Goal: Navigation & Orientation: Find specific page/section

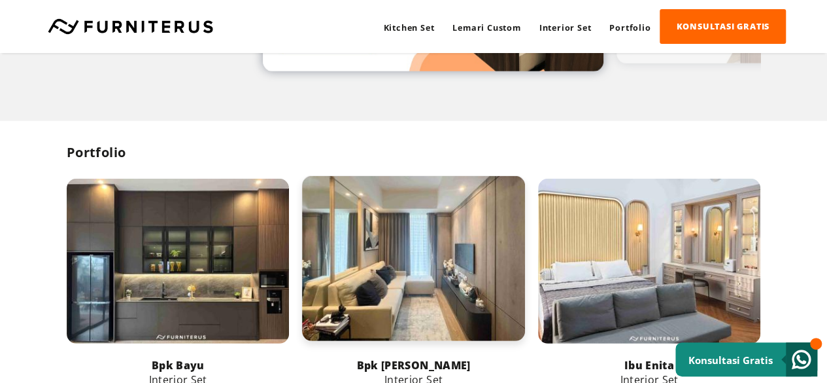
scroll to position [1962, 0]
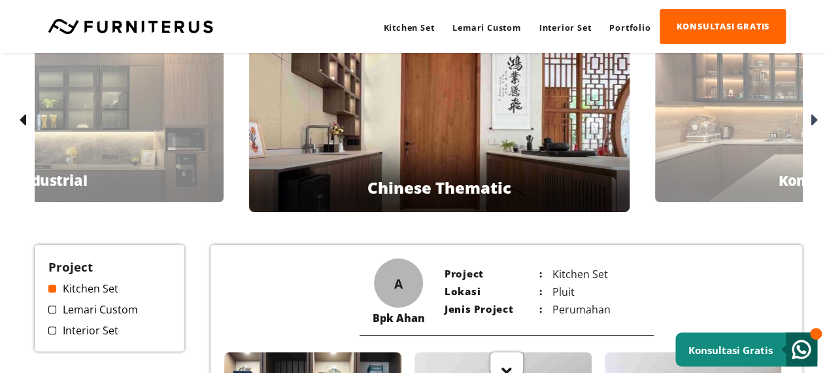
scroll to position [37, 0]
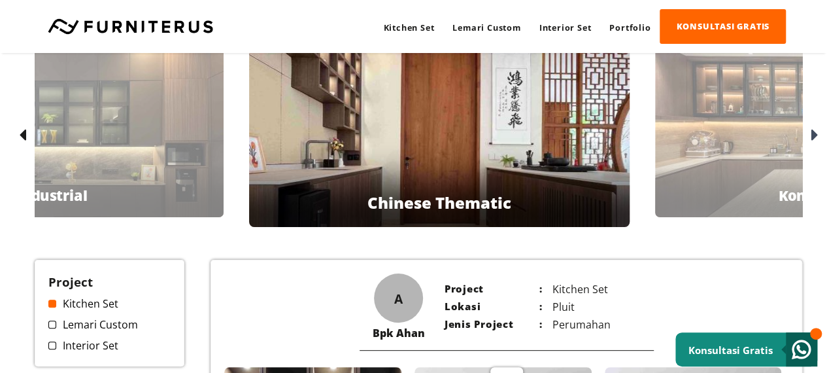
click at [782, 129] on div "Bpk Hendi Kontemporer" at bounding box center [826, 129] width 343 height 177
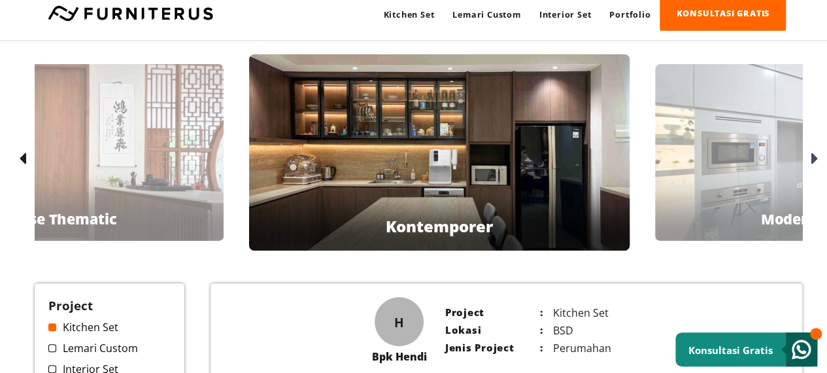
scroll to position [0, 0]
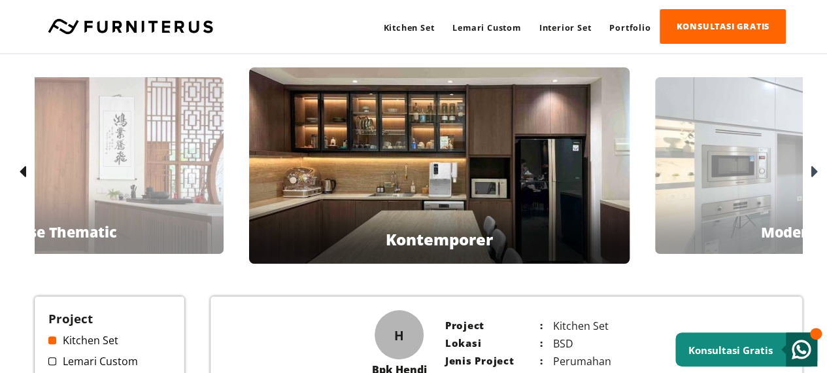
click at [677, 187] on div "Bpk [PERSON_NAME] Minimalis" at bounding box center [826, 165] width 343 height 177
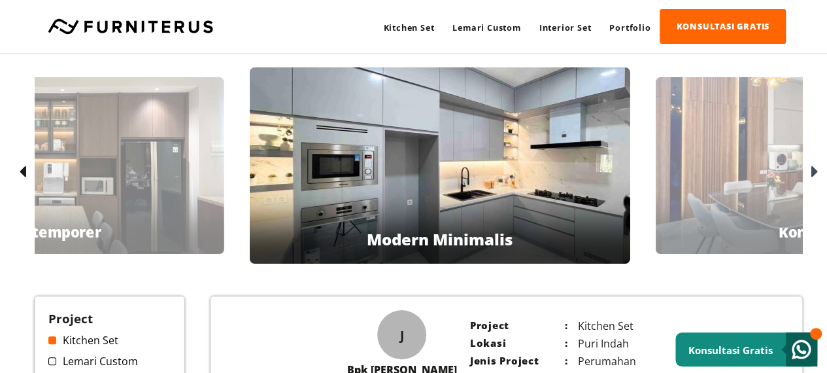
click at [683, 152] on div "Bpk [PERSON_NAME]" at bounding box center [827, 165] width 343 height 177
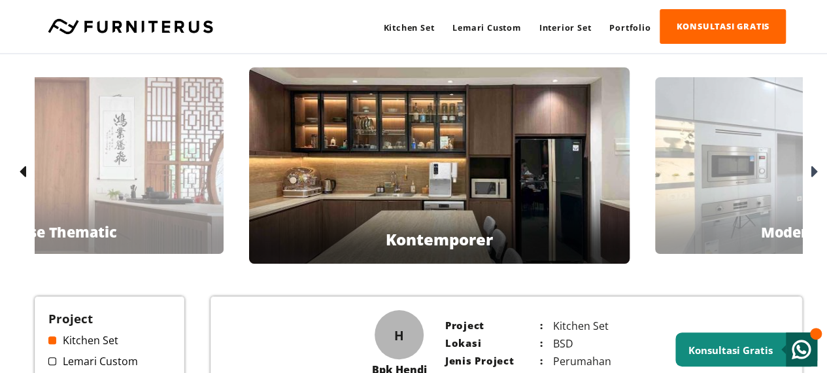
click at [142, 193] on div "Bpk Ahan Chinese Thematic" at bounding box center [52, 165] width 343 height 177
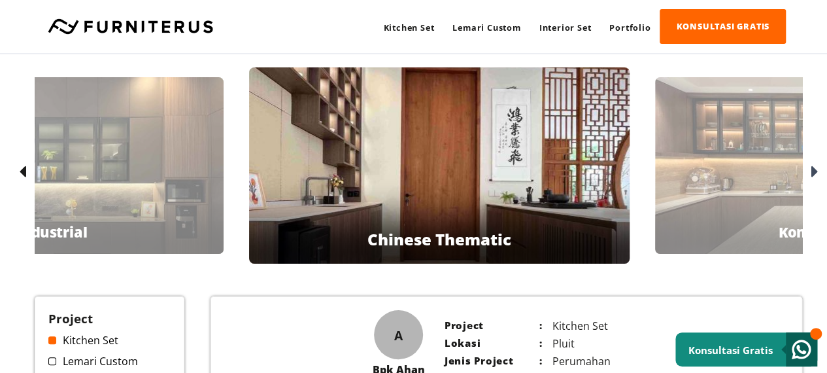
click at [165, 193] on div "Bpk Bayu Industrial" at bounding box center [52, 165] width 343 height 177
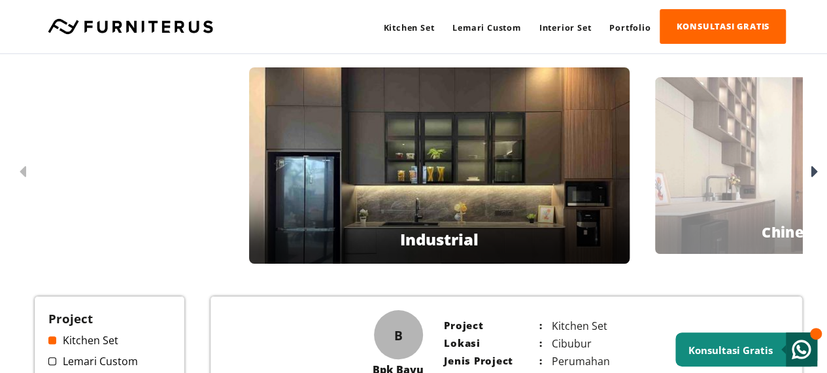
click at [673, 201] on div "Bpk Ahan Chinese Thematic" at bounding box center [826, 165] width 343 height 177
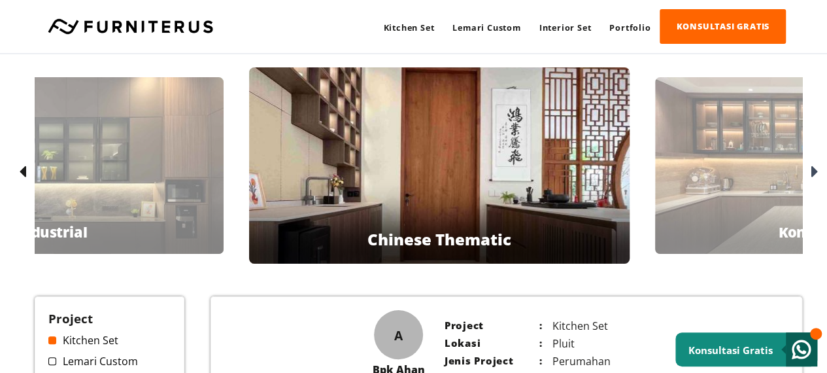
click at [714, 198] on div "Bpk Bayu Industrial Bpk Ahan Chinese Thematic Bpk Hendi Kontemporer Bpk [PERSON…" at bounding box center [419, 171] width 768 height 209
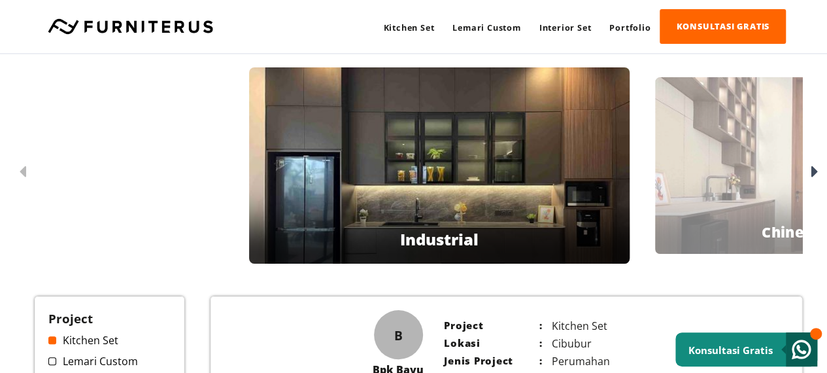
click at [718, 184] on div "Bpk Ahan Chinese Thematic" at bounding box center [826, 165] width 343 height 177
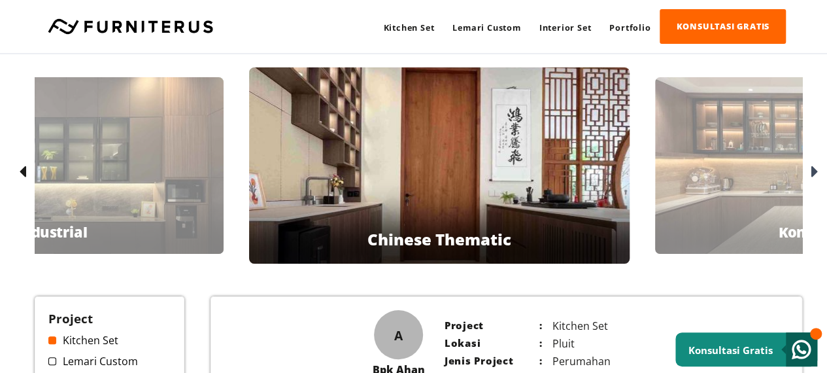
click at [732, 188] on div "Bpk Hendi Kontemporer" at bounding box center [826, 165] width 343 height 177
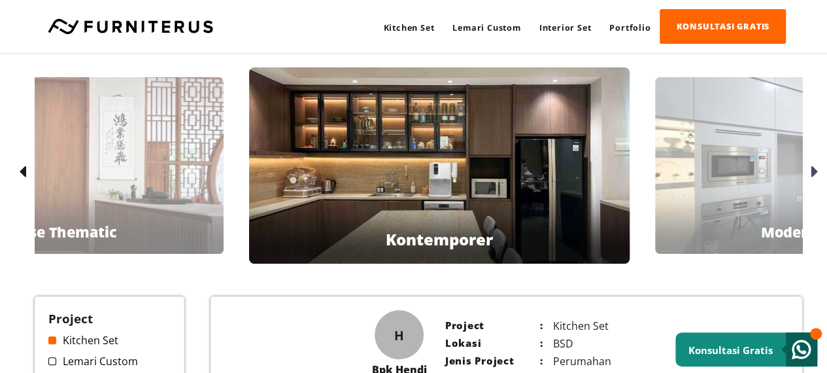
click at [732, 188] on div "Bpk [PERSON_NAME] Minimalis" at bounding box center [826, 165] width 343 height 177
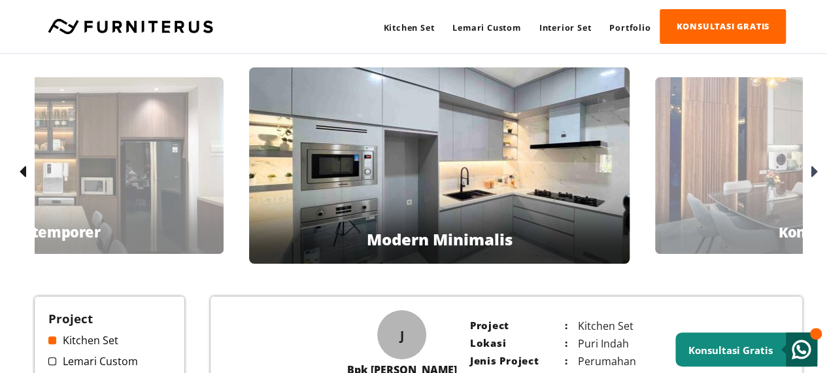
click at [732, 188] on div "Bpk [PERSON_NAME]" at bounding box center [826, 165] width 343 height 177
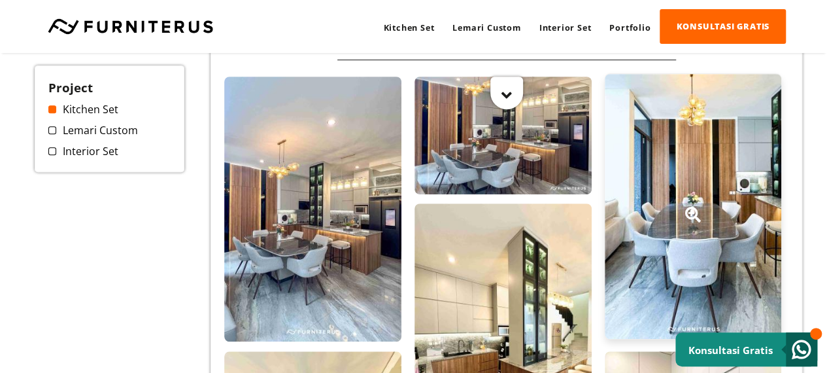
scroll to position [131, 0]
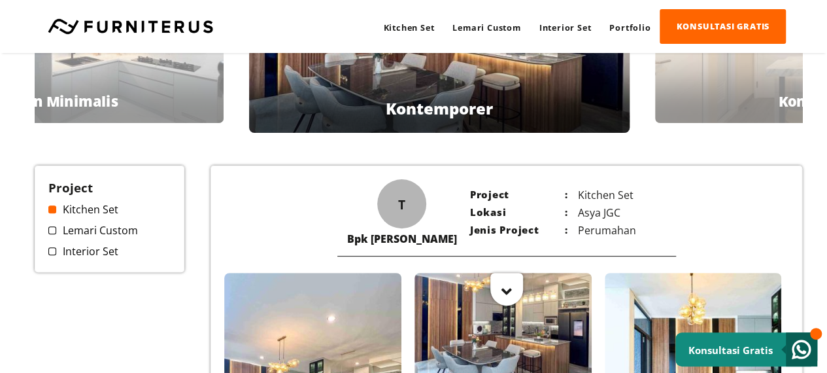
click at [759, 48] on div "Kitchen Set Lemari Custom Interior Set Portfolio KONSULTASI GRATIS Kitchen Set …" at bounding box center [413, 26] width 827 height 53
click at [746, 79] on div "Ibu Zeze Kontemporer" at bounding box center [826, 34] width 343 height 177
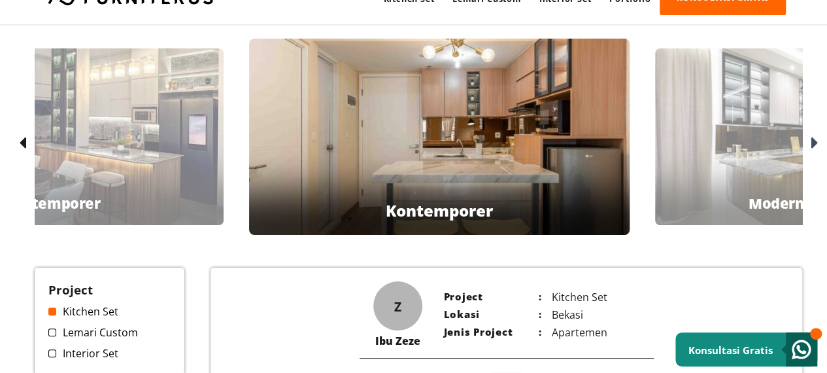
scroll to position [0, 0]
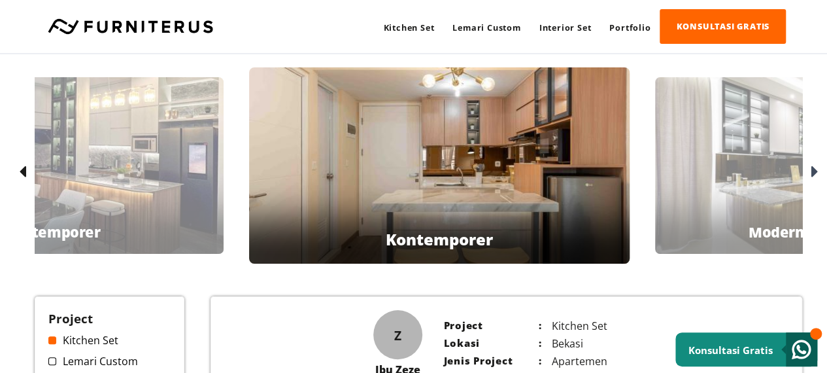
click at [811, 175] on div at bounding box center [813, 172] width 21 height 21
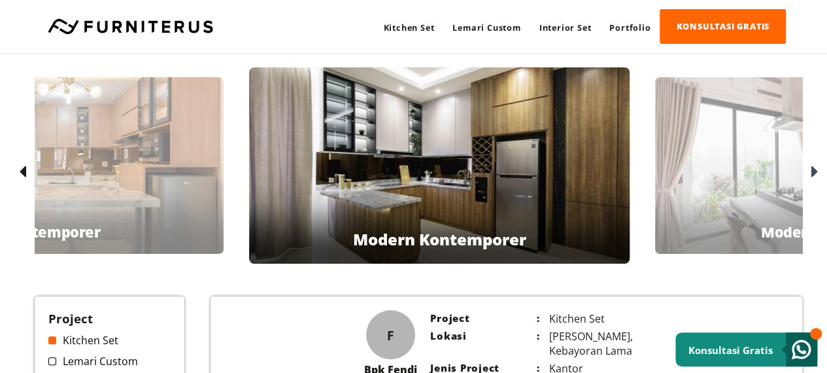
click at [775, 158] on div "Ibu [PERSON_NAME] Modern Minimalis" at bounding box center [826, 165] width 343 height 177
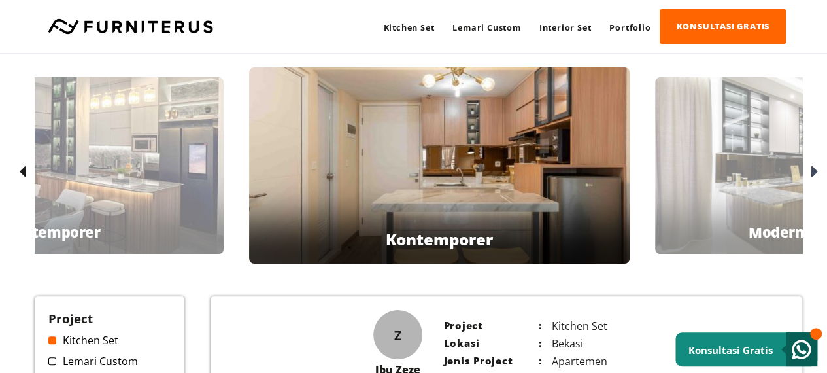
click at [782, 159] on div "Bpk Fendi Modern Kontemporer" at bounding box center [826, 165] width 343 height 177
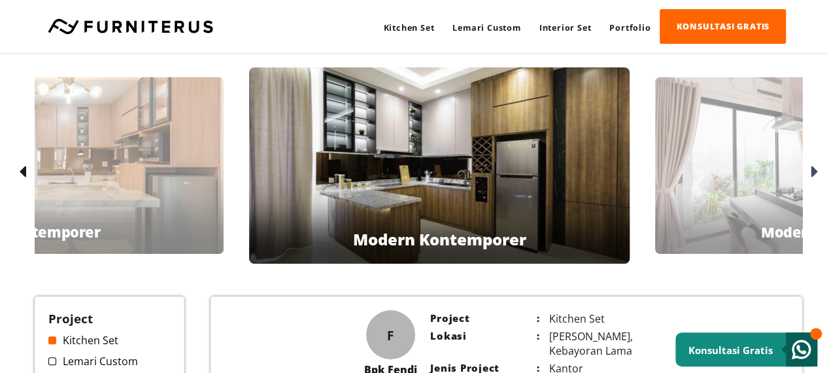
click at [755, 181] on div "Ibu [PERSON_NAME] Modern Minimalis" at bounding box center [826, 165] width 343 height 177
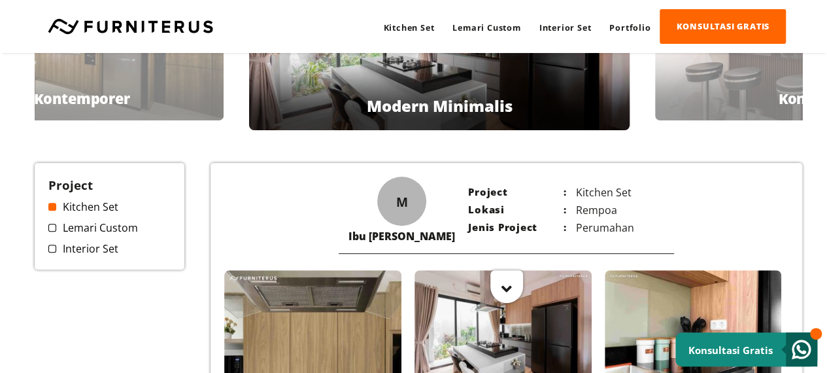
scroll to position [131, 0]
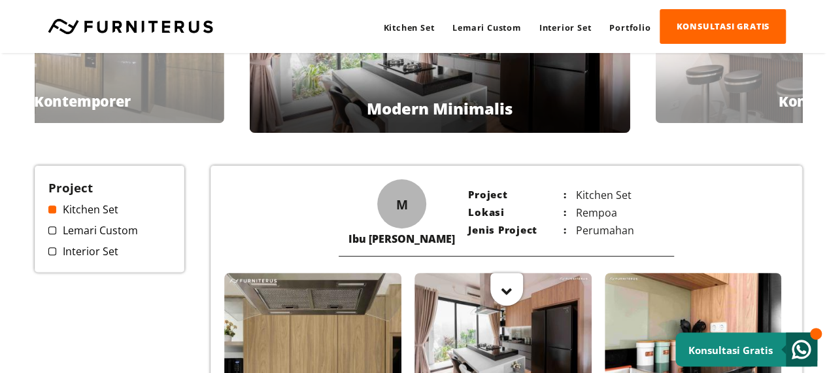
click at [702, 99] on div at bounding box center [827, 117] width 514 height 66
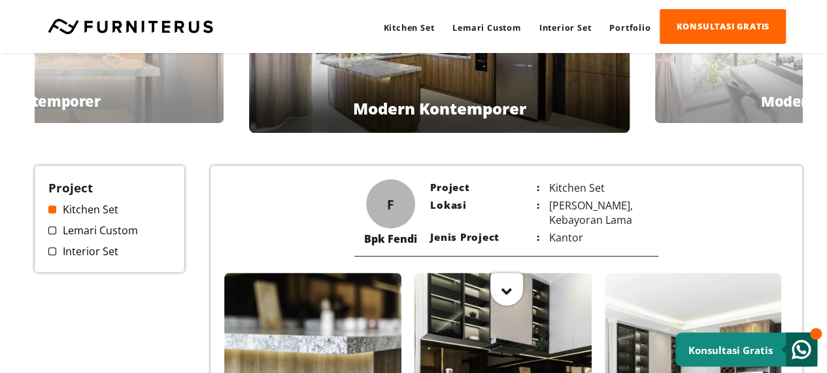
click at [702, 99] on div at bounding box center [827, 117] width 514 height 66
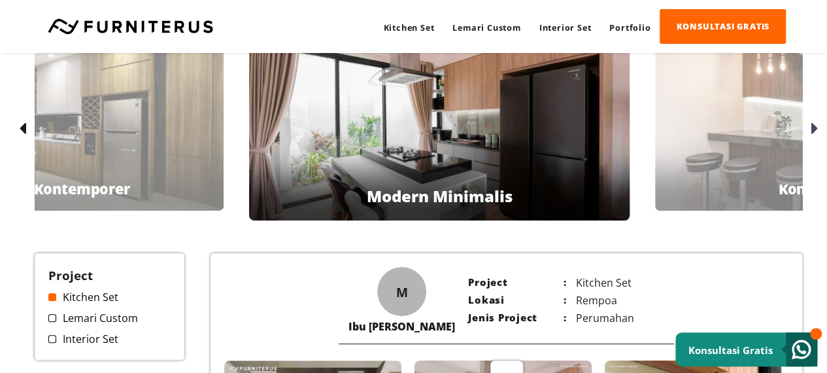
scroll to position [0, 0]
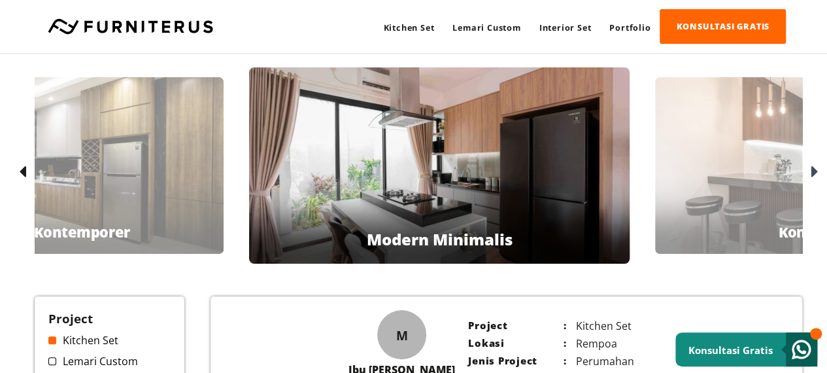
click at [688, 141] on div "Bpk Fortuin Kontemporer" at bounding box center [826, 165] width 343 height 177
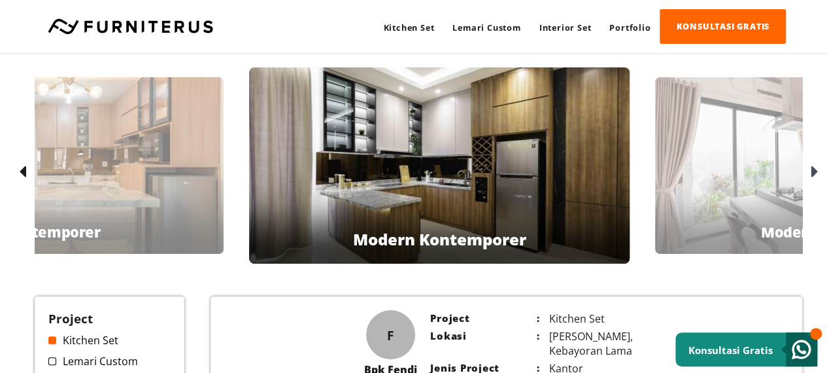
click at [688, 141] on div "Ibu [PERSON_NAME] Modern Minimalis" at bounding box center [826, 165] width 343 height 177
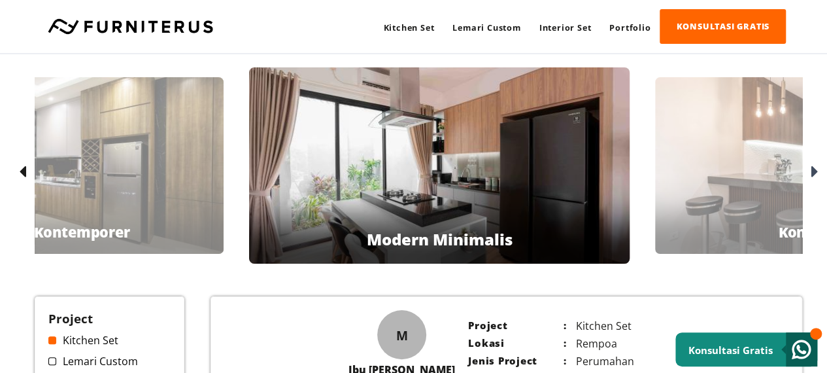
click at [723, 112] on div "Bpk Fortuin Kontemporer" at bounding box center [826, 165] width 343 height 177
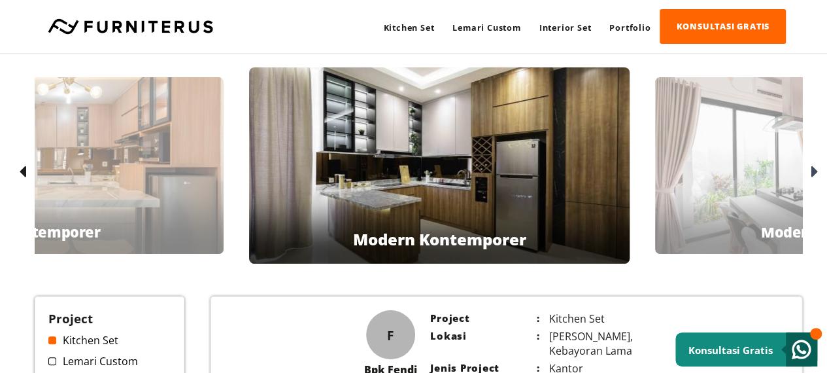
click at [723, 112] on div "Ibu [PERSON_NAME] Modern Minimalis" at bounding box center [826, 165] width 343 height 177
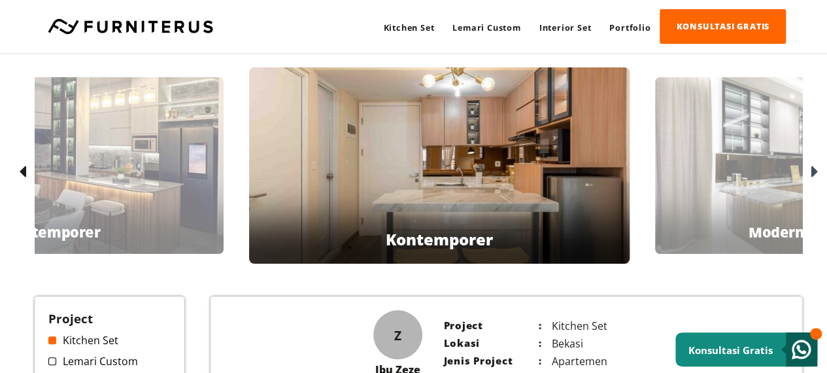
click at [816, 168] on icon at bounding box center [814, 172] width 7 height 19
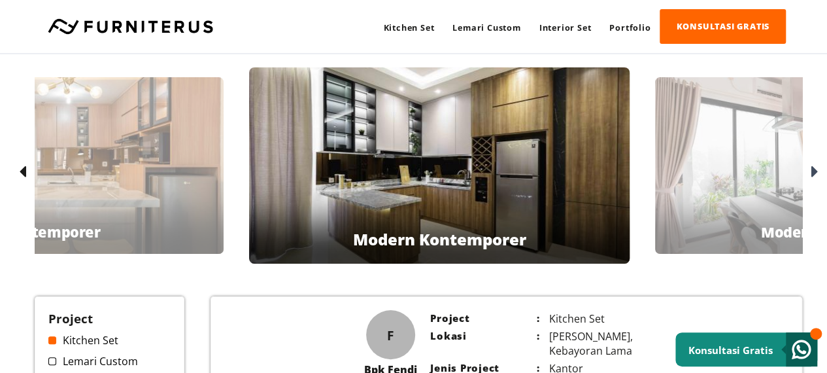
click at [815, 172] on icon at bounding box center [814, 172] width 7 height 19
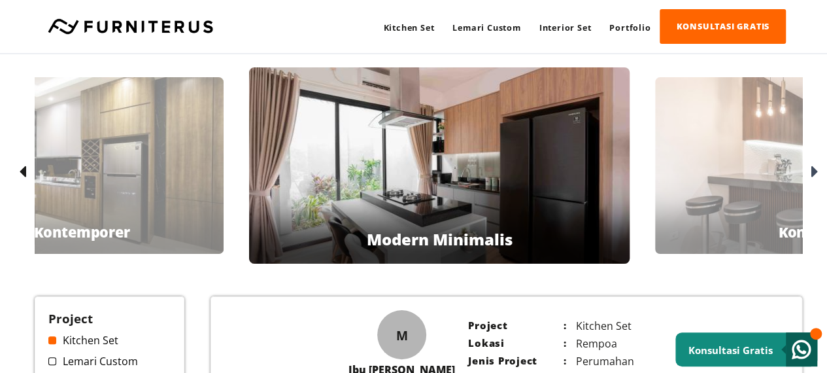
click at [814, 172] on icon at bounding box center [814, 172] width 7 height 19
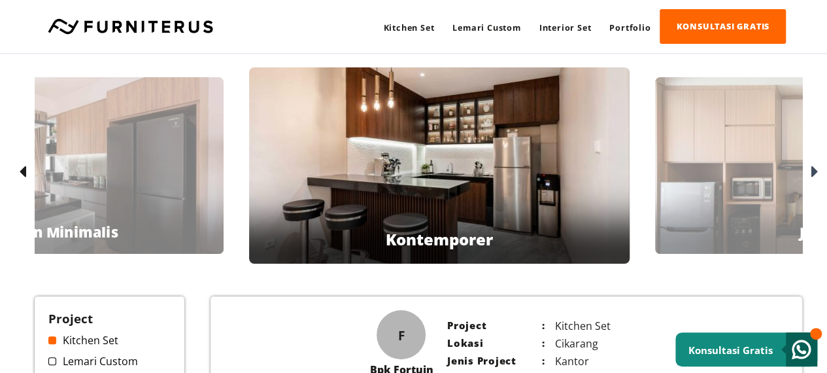
click at [814, 172] on icon at bounding box center [814, 172] width 7 height 19
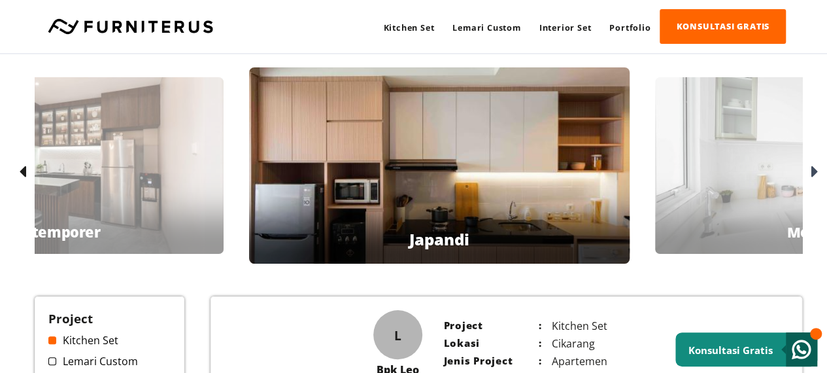
click at [812, 169] on icon at bounding box center [814, 172] width 7 height 19
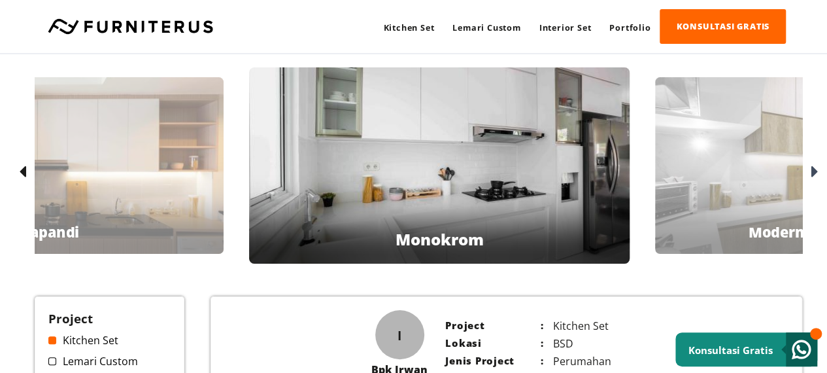
click at [812, 169] on icon at bounding box center [814, 172] width 7 height 19
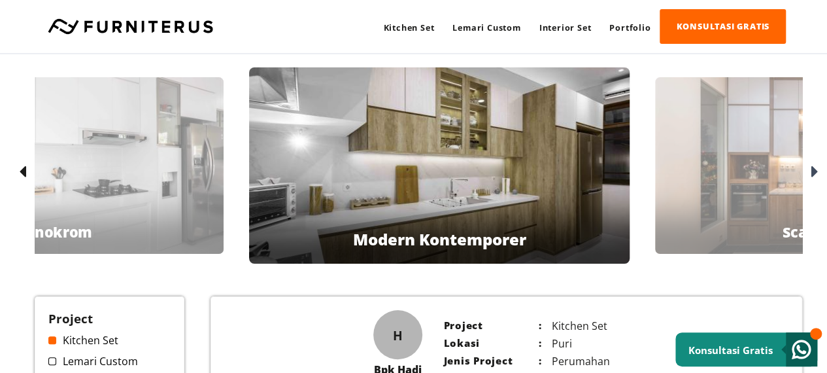
click at [818, 165] on icon at bounding box center [814, 172] width 7 height 19
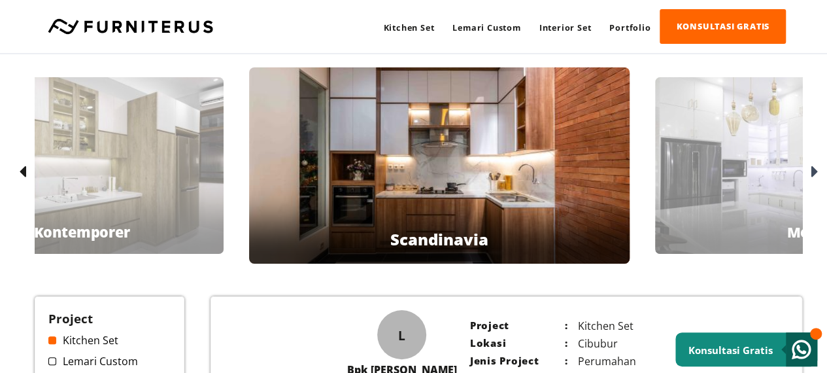
click at [814, 163] on icon at bounding box center [814, 172] width 7 height 19
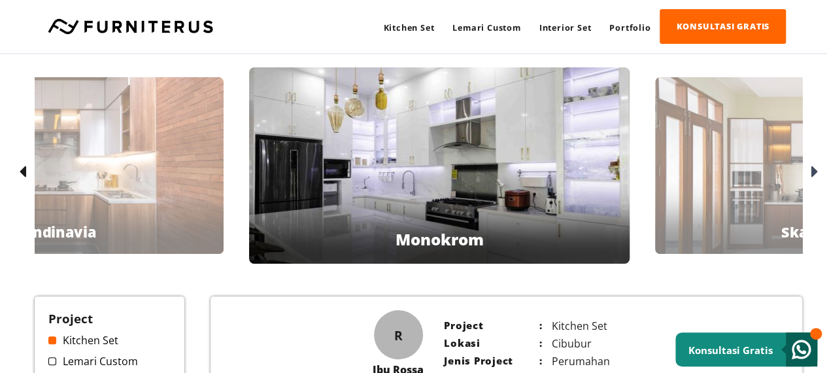
click at [814, 163] on icon at bounding box center [814, 172] width 7 height 19
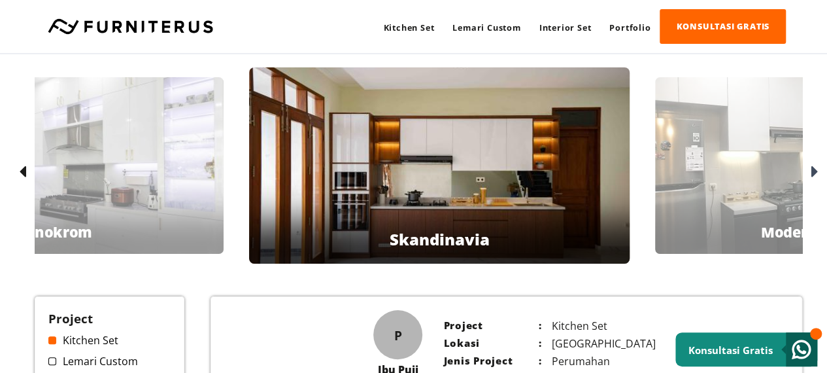
click at [814, 163] on icon at bounding box center [814, 172] width 7 height 19
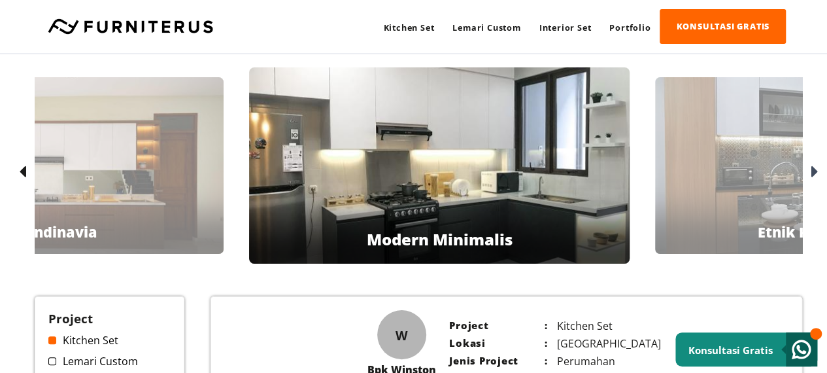
click at [814, 163] on icon at bounding box center [814, 172] width 7 height 19
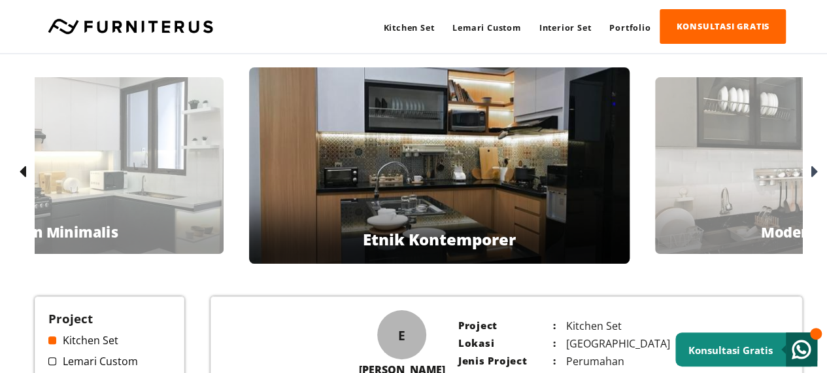
click at [814, 163] on icon at bounding box center [814, 172] width 7 height 19
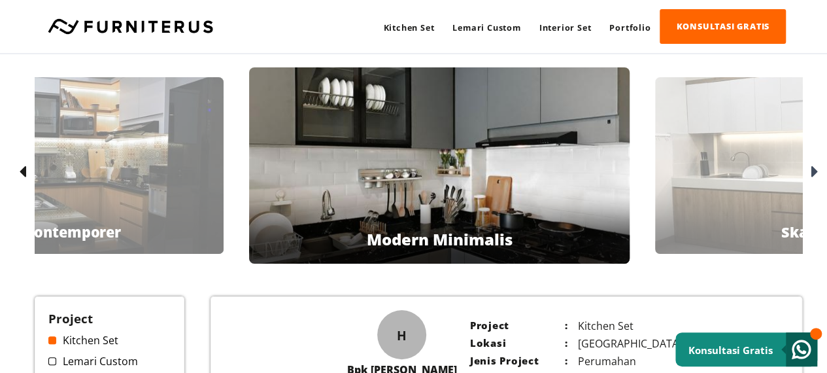
click at [814, 163] on icon at bounding box center [814, 172] width 7 height 19
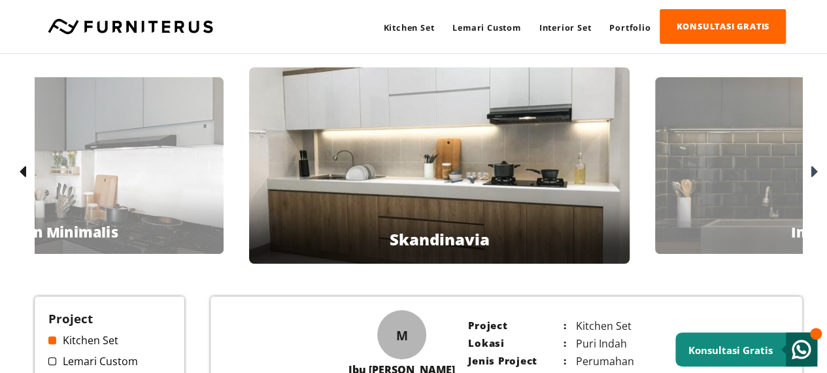
click at [814, 163] on icon at bounding box center [814, 172] width 7 height 19
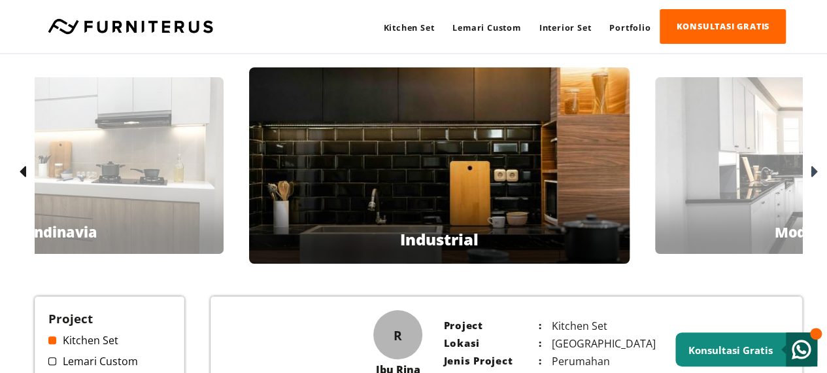
click at [814, 163] on icon at bounding box center [814, 172] width 7 height 19
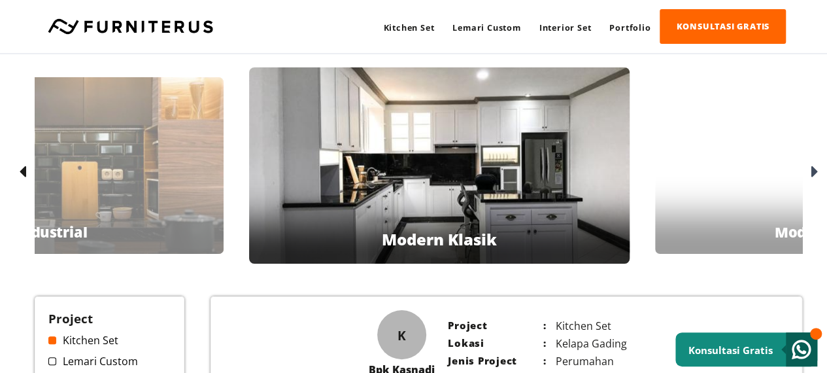
click at [814, 163] on icon at bounding box center [814, 172] width 7 height 19
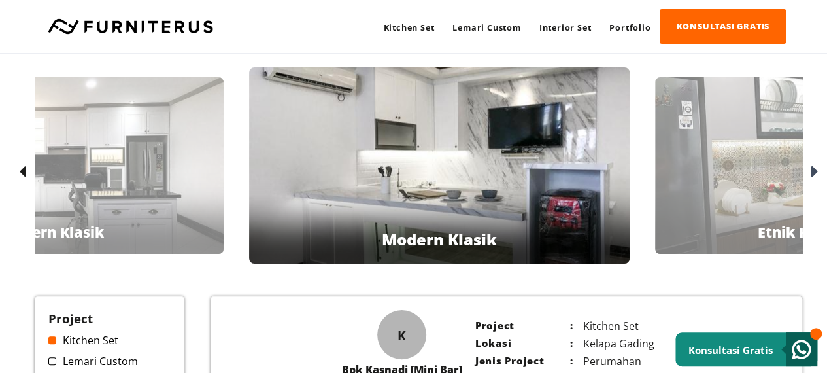
click at [814, 163] on icon at bounding box center [814, 172] width 7 height 19
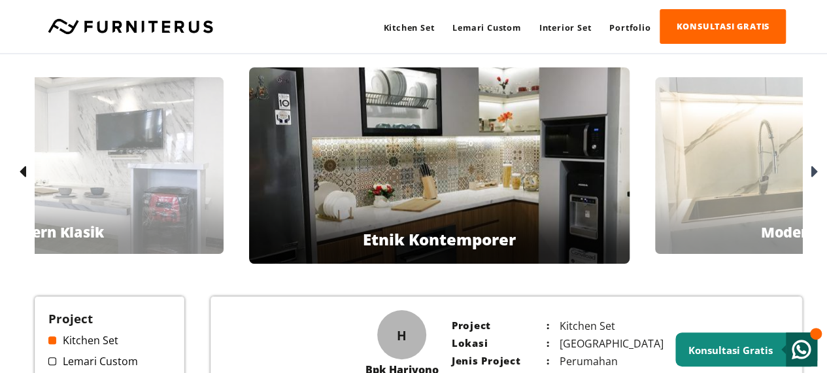
click at [814, 163] on icon at bounding box center [814, 172] width 7 height 19
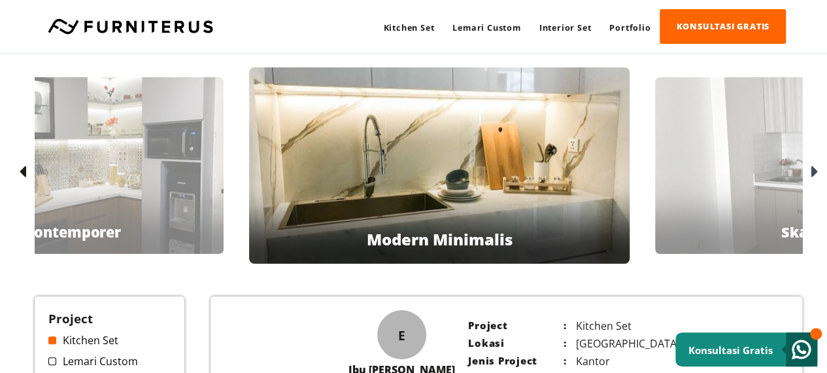
click at [814, 163] on icon at bounding box center [814, 172] width 7 height 19
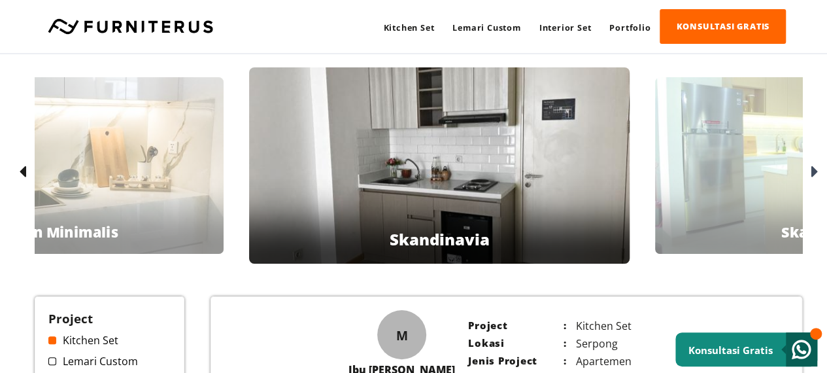
click at [814, 163] on icon at bounding box center [814, 172] width 7 height 19
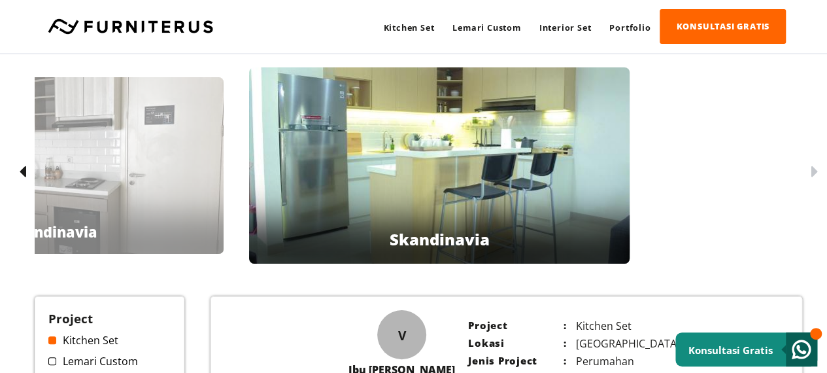
click at [814, 177] on icon at bounding box center [814, 172] width 7 height 19
click at [812, 173] on icon at bounding box center [814, 172] width 7 height 19
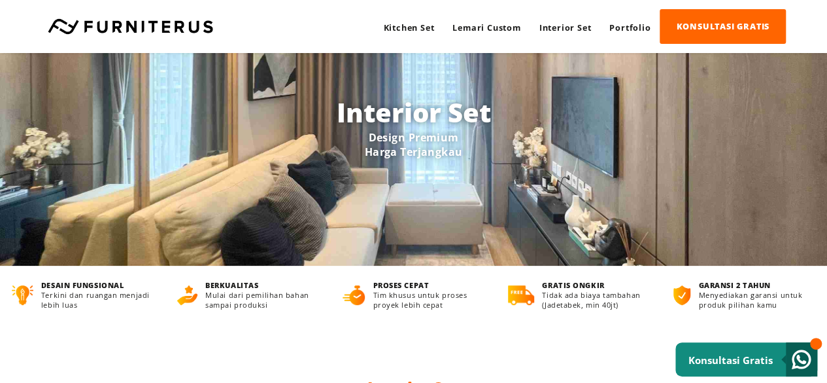
scroll to position [65, 0]
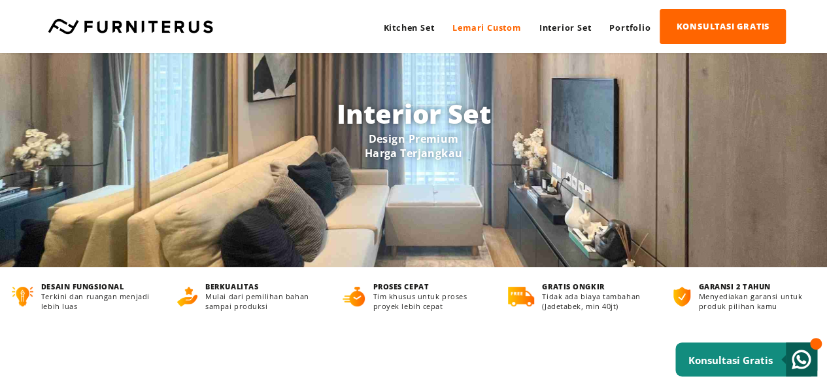
click at [468, 33] on link "Lemari Custom" at bounding box center [487, 27] width 86 height 35
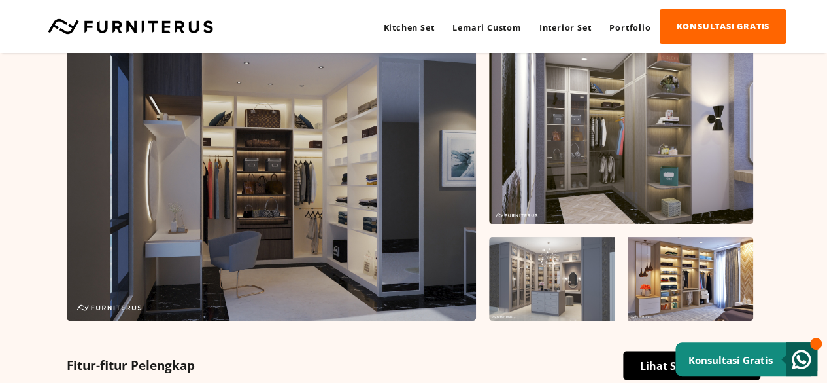
scroll to position [589, 0]
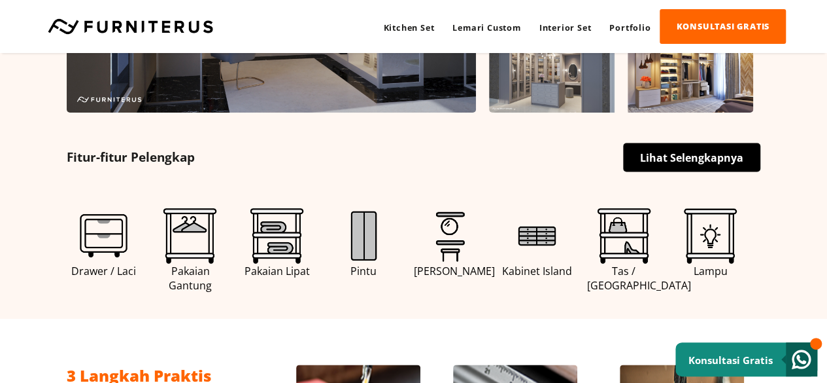
click at [625, 278] on span "Tas / Sepatu Island" at bounding box center [624, 278] width 74 height 29
drag, startPoint x: 322, startPoint y: 268, endPoint x: 302, endPoint y: 268, distance: 19.6
click at [319, 268] on div "Drawer / Laci Pakaian Gantung Pakaian Lipat Pintu Meja Rias" at bounding box center [414, 250] width 694 height 84
click at [275, 264] on span "Pakaian Lipat" at bounding box center [277, 271] width 74 height 14
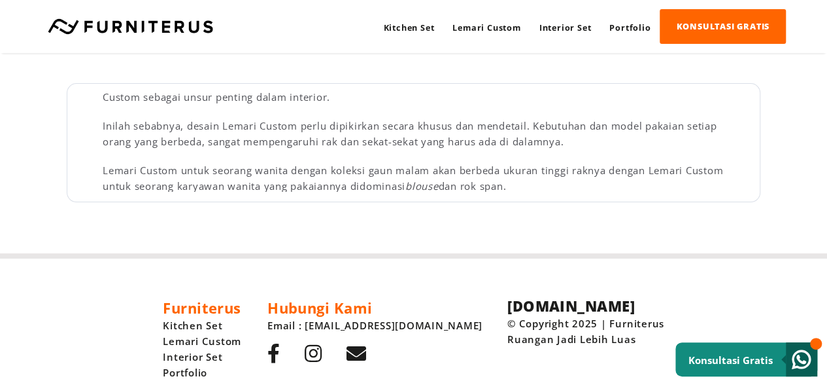
scroll to position [262, 0]
